Goal: Task Accomplishment & Management: Manage account settings

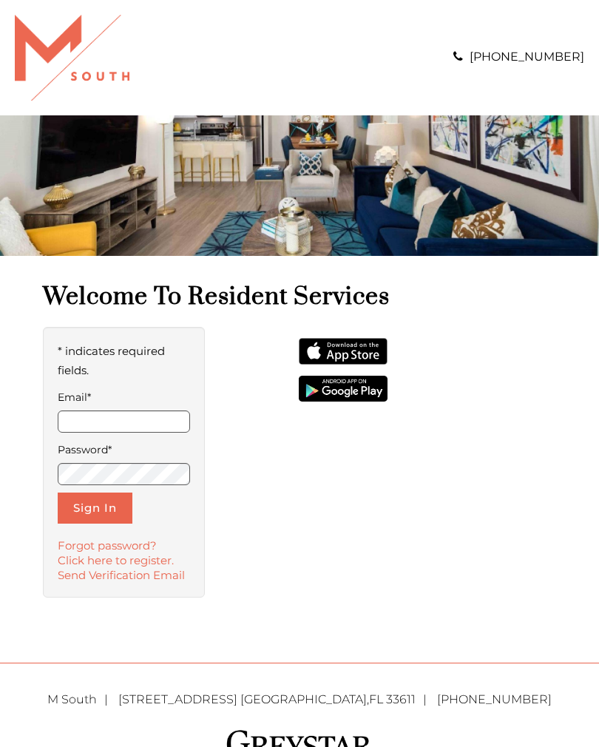
type input "**********"
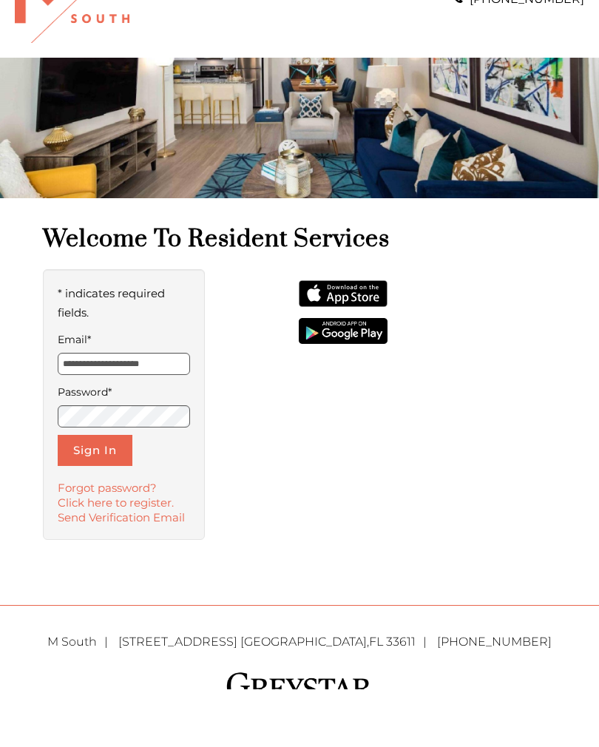
click at [103, 493] on button "Sign In" at bounding box center [95, 508] width 75 height 31
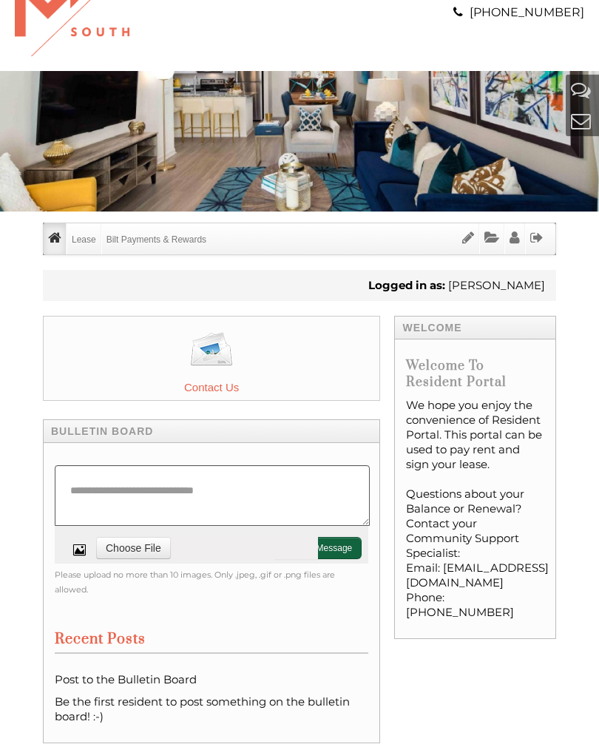
scroll to position [44, 0]
click at [503, 231] on link "Documents" at bounding box center [492, 238] width 24 height 31
click at [570, 246] on div "Call us : [PHONE_NUMBER] Menu Lease Lease Info Bilt Payments & Rewards Document…" at bounding box center [299, 490] width 599 height 1068
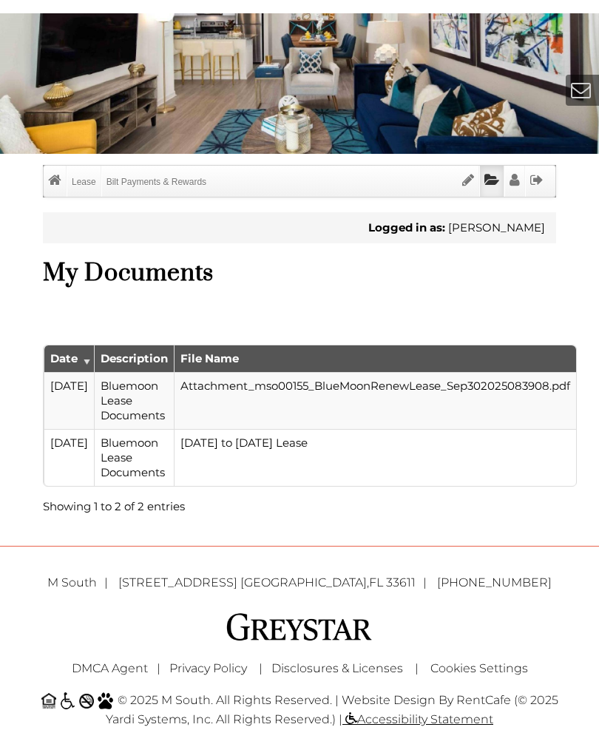
scroll to position [106, 0]
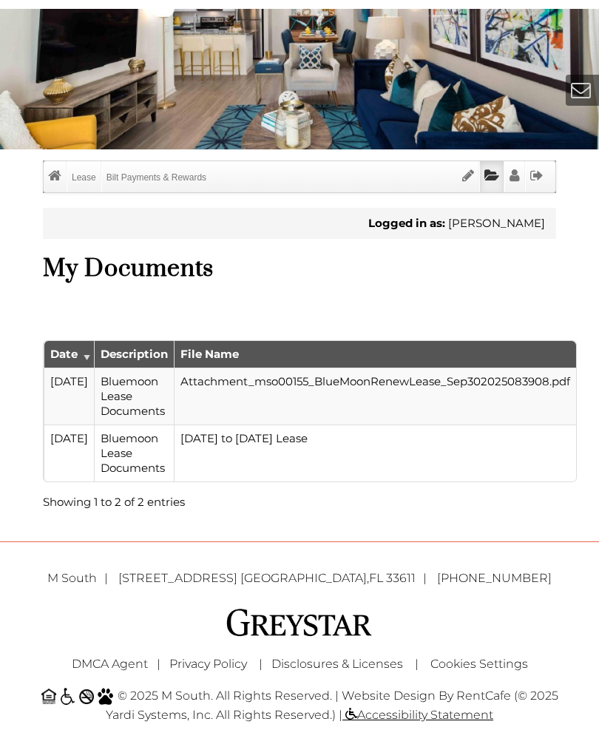
click at [518, 379] on link "Attachment_mso00155_BlueMoonRenewLease_Sep302025083908.pdf" at bounding box center [375, 381] width 390 height 14
click at [470, 379] on link "Attachment_mso00155_BlueMoonRenewLease_Sep302025083908.pdf" at bounding box center [375, 381] width 390 height 14
click at [357, 376] on link "Attachment_mso00155_BlueMoonRenewLease_Sep302025083908.pdf" at bounding box center [375, 381] width 390 height 14
click at [220, 388] on link "Attachment_mso00155_BlueMoonRenewLease_Sep302025083908.pdf" at bounding box center [375, 381] width 390 height 14
